Goal: Transaction & Acquisition: Download file/media

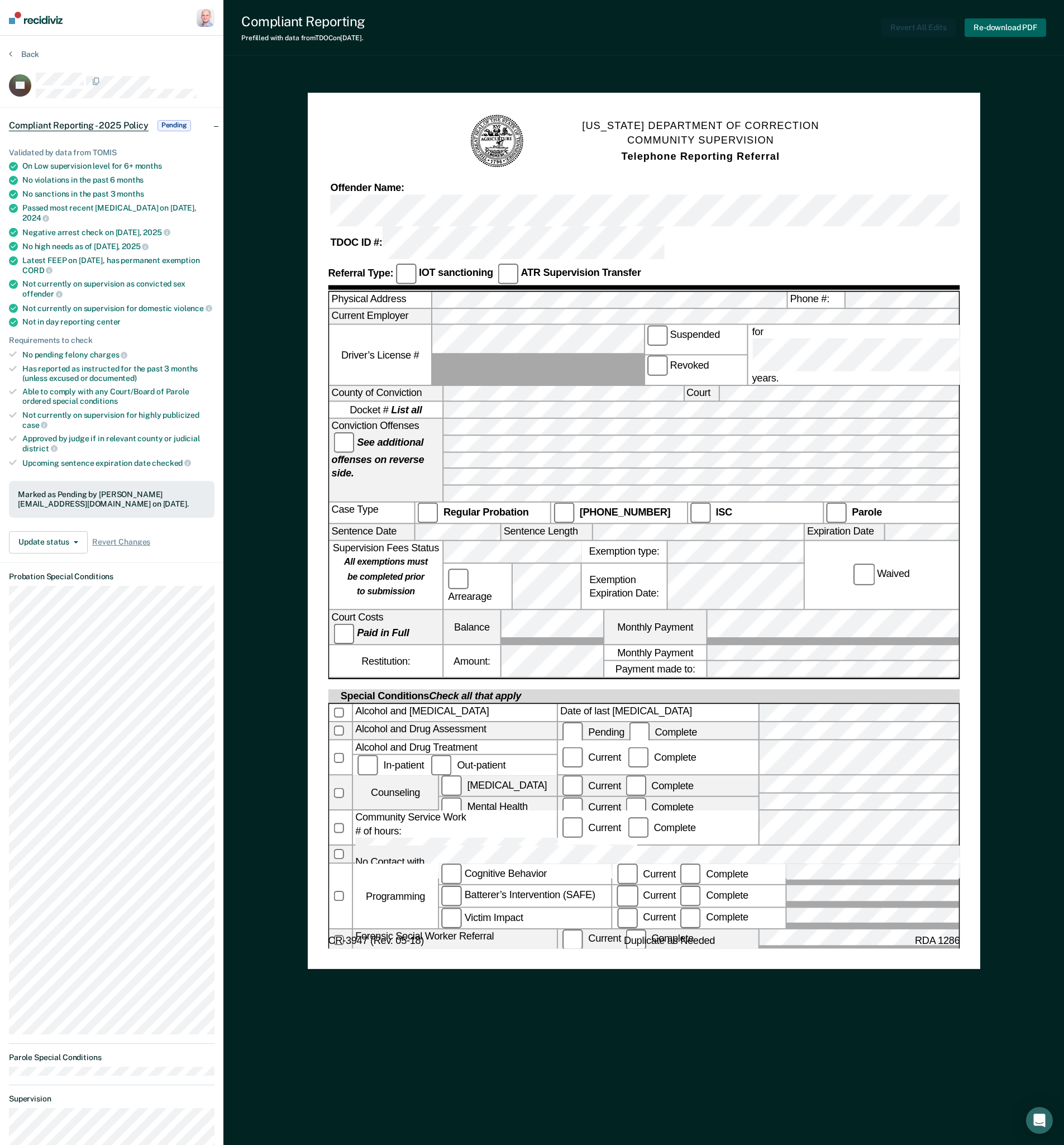
click at [989, 26] on button "Re-download PDF" at bounding box center [1005, 27] width 82 height 18
